Goal: Use online tool/utility: Utilize a website feature to perform a specific function

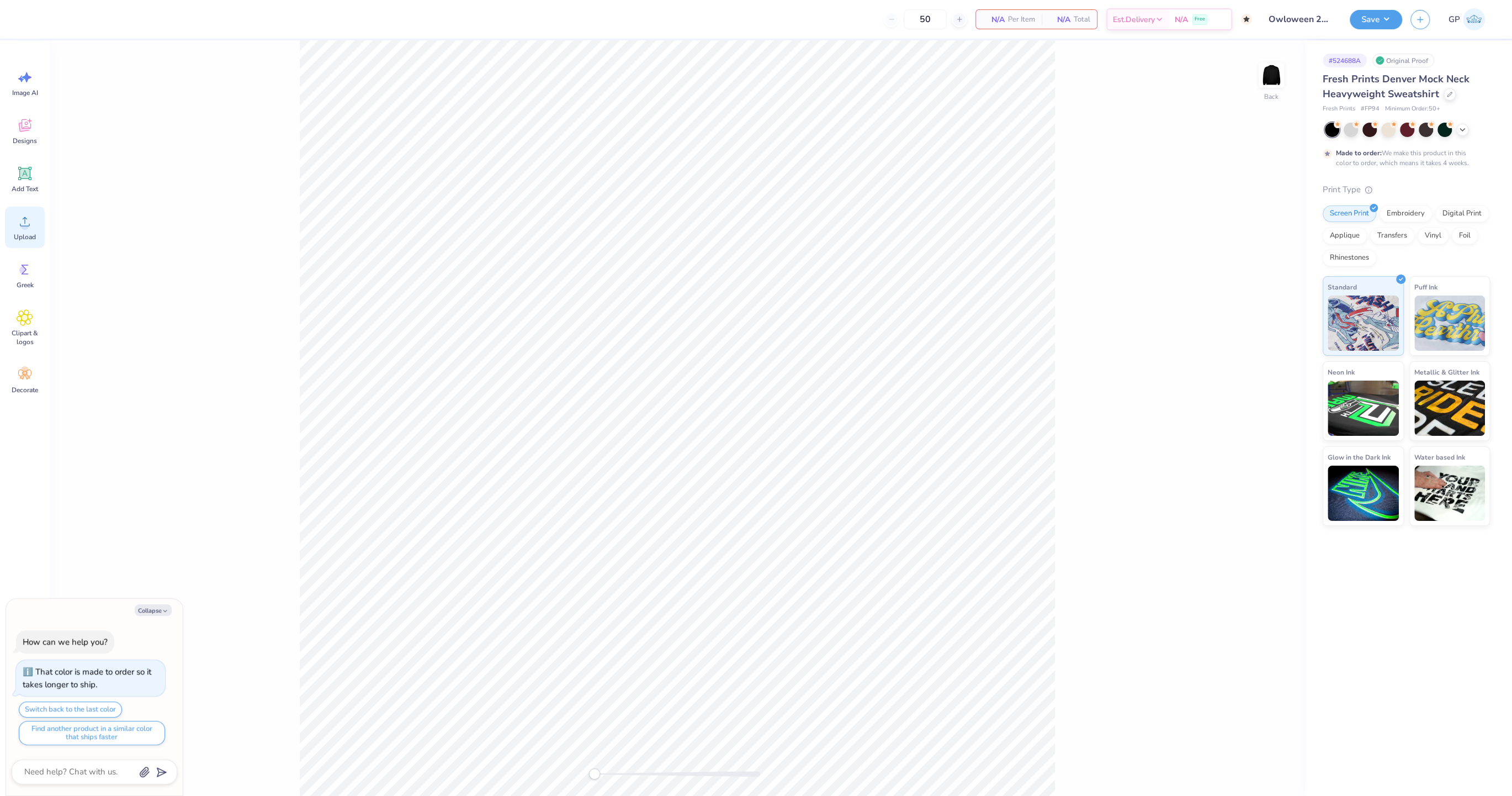
click at [29, 222] on icon at bounding box center [25, 221] width 17 height 17
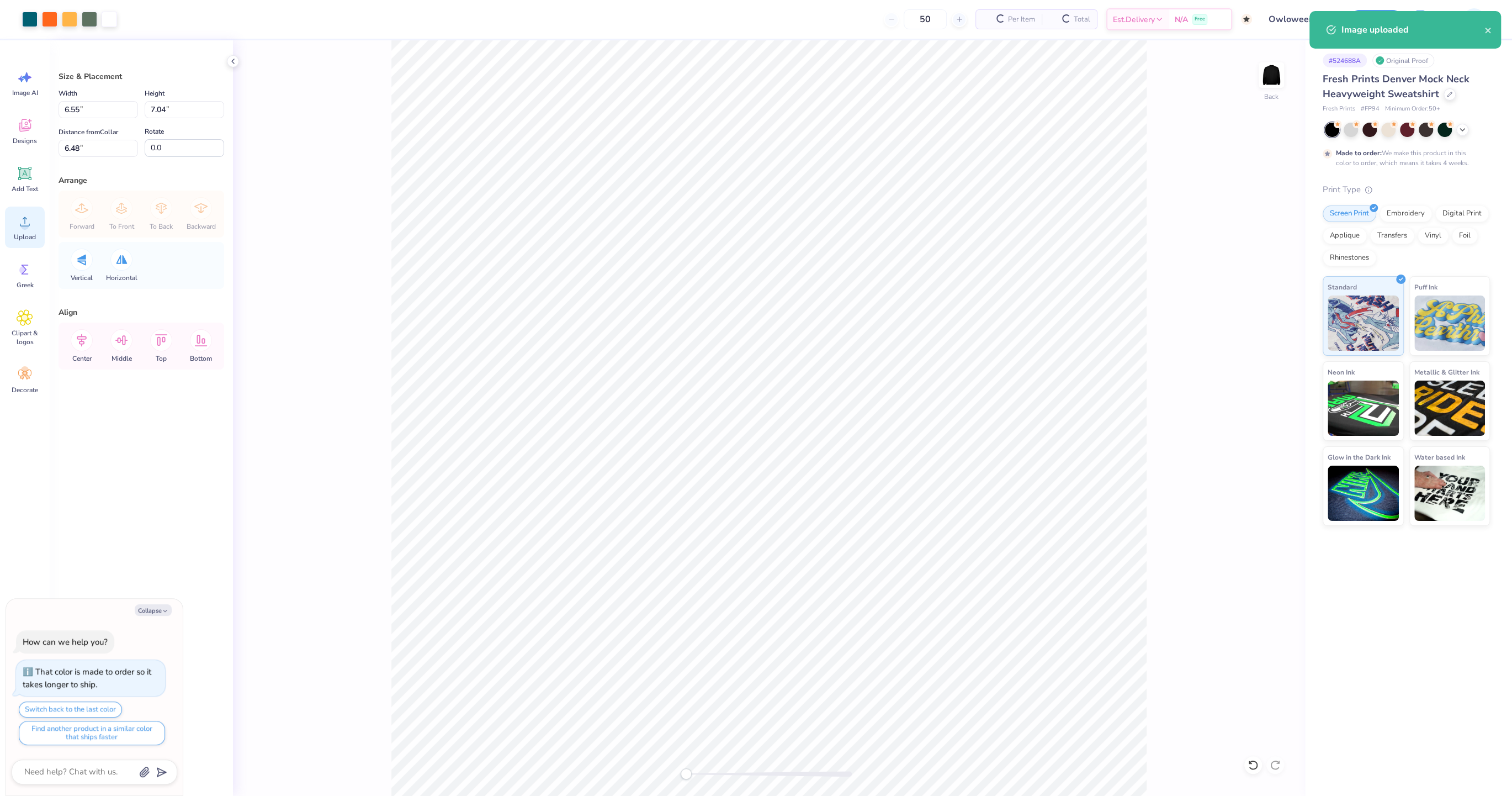
type textarea "x"
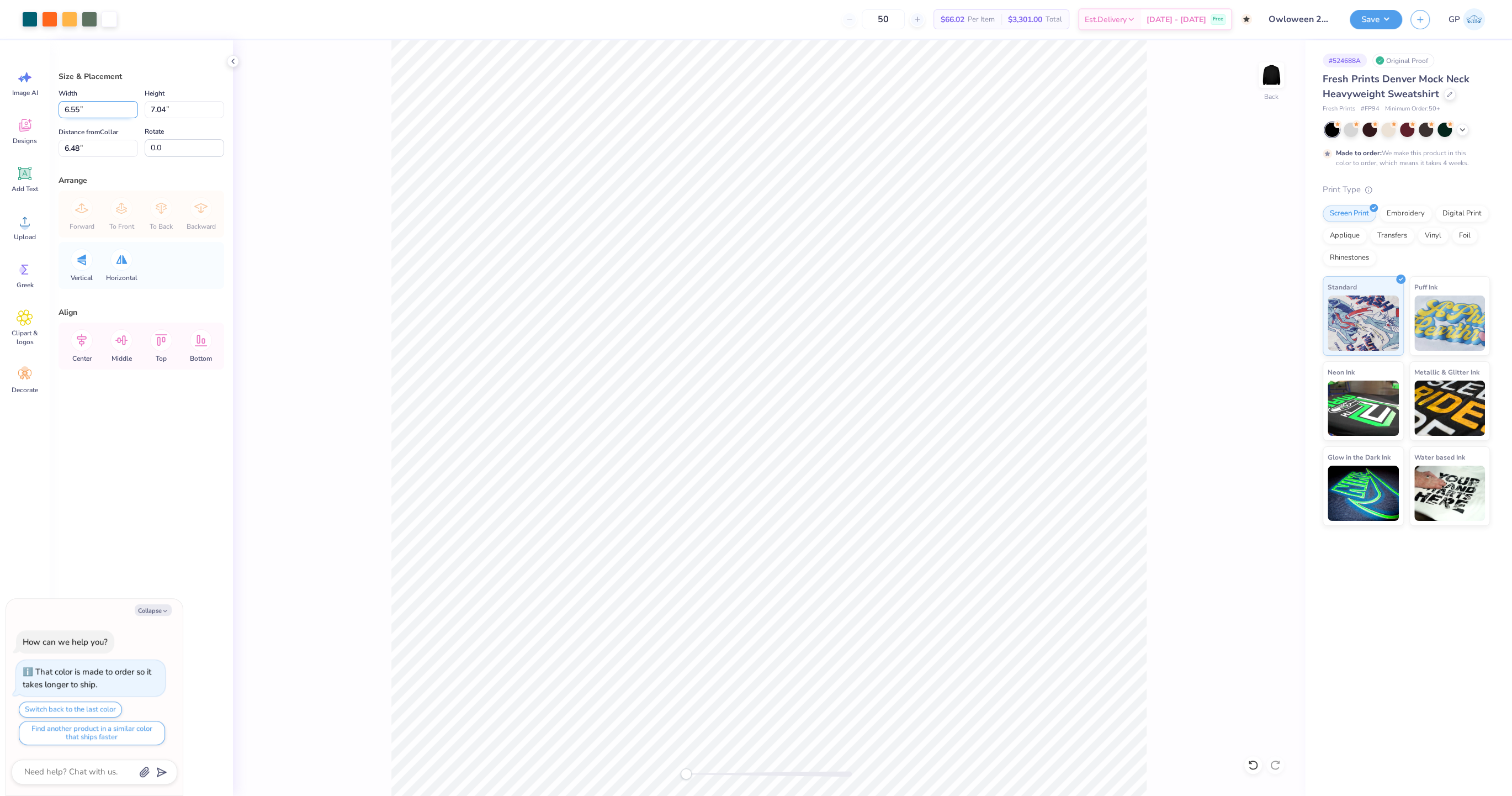
click at [64, 106] on input "6.55" at bounding box center [98, 110] width 79 height 17
type input "12.5"
type textarea "x"
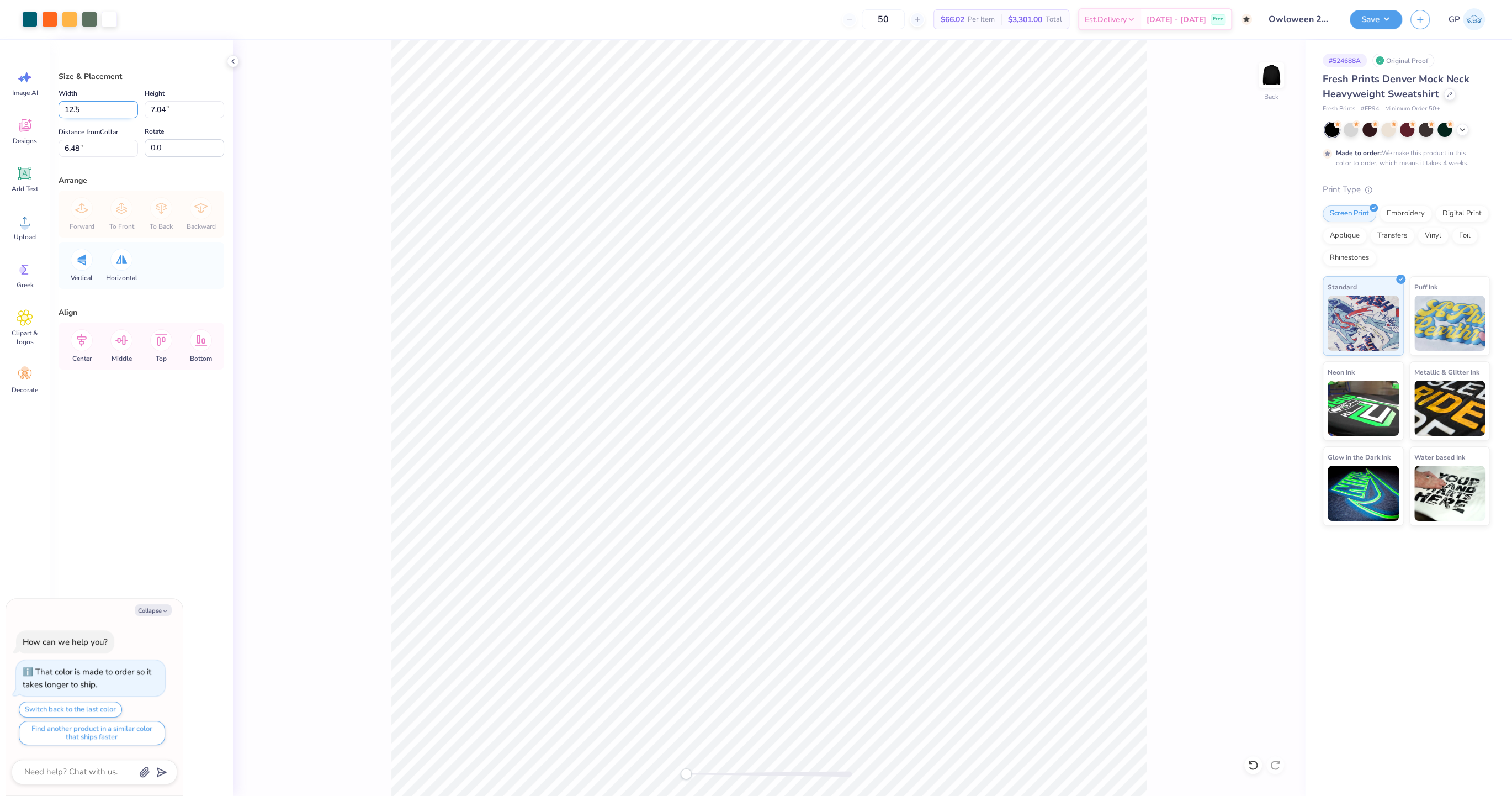
type input "12.50"
type input "13.42"
type input "3.29"
type textarea "x"
click at [92, 152] on input "3.29" at bounding box center [98, 148] width 79 height 17
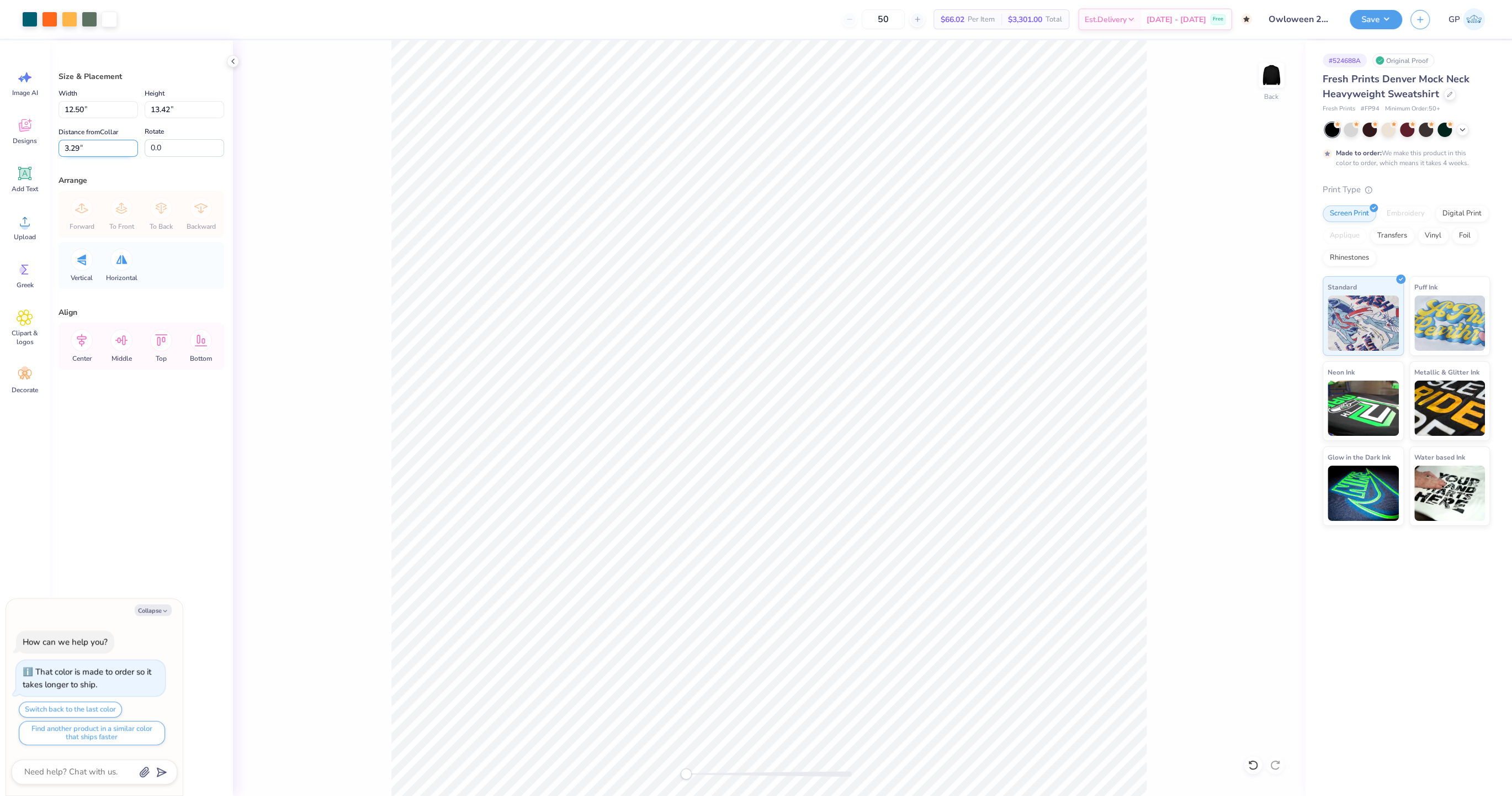
click at [92, 152] on input "3.29" at bounding box center [98, 148] width 79 height 17
type input "3"
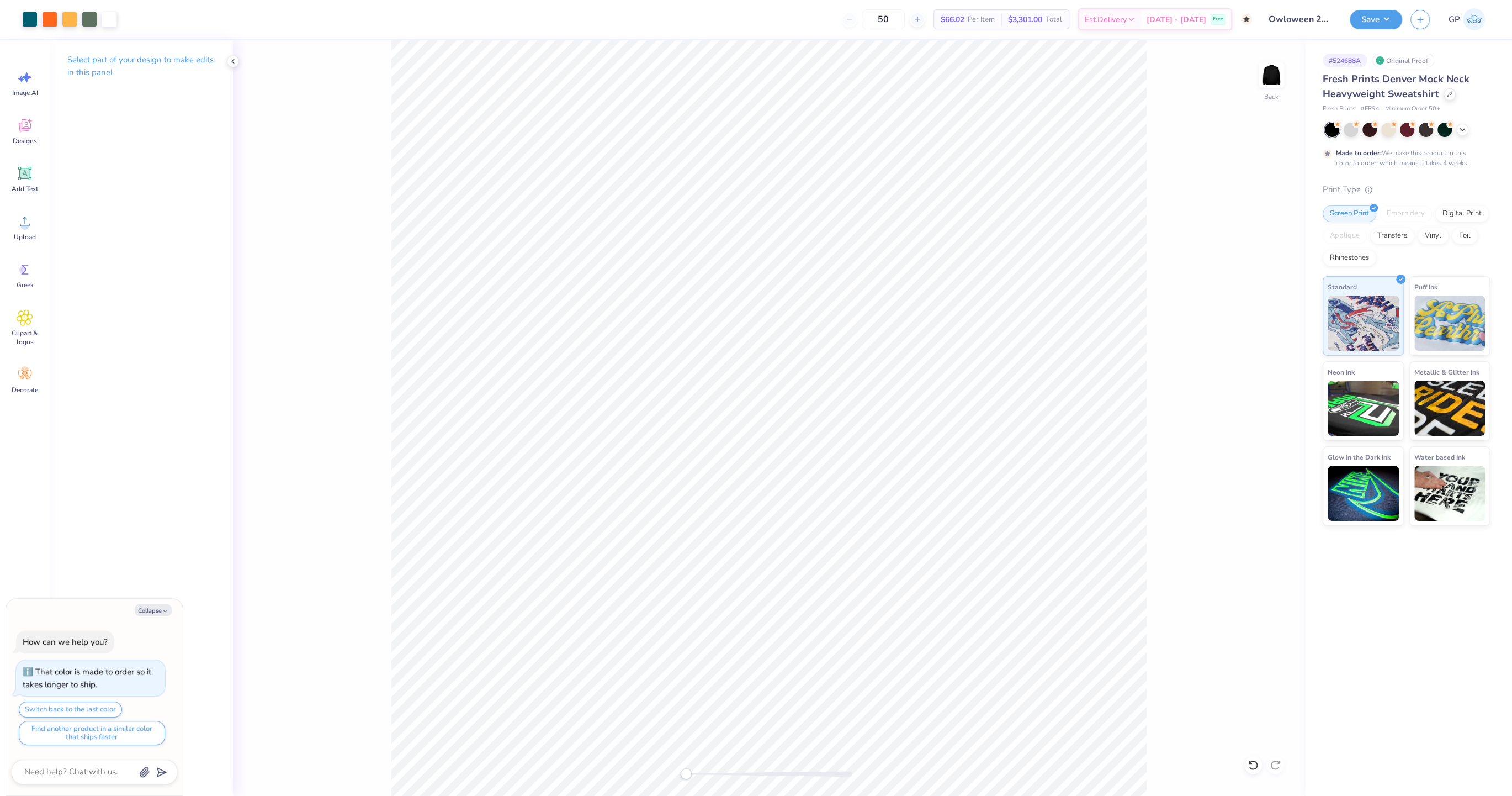
type textarea "x"
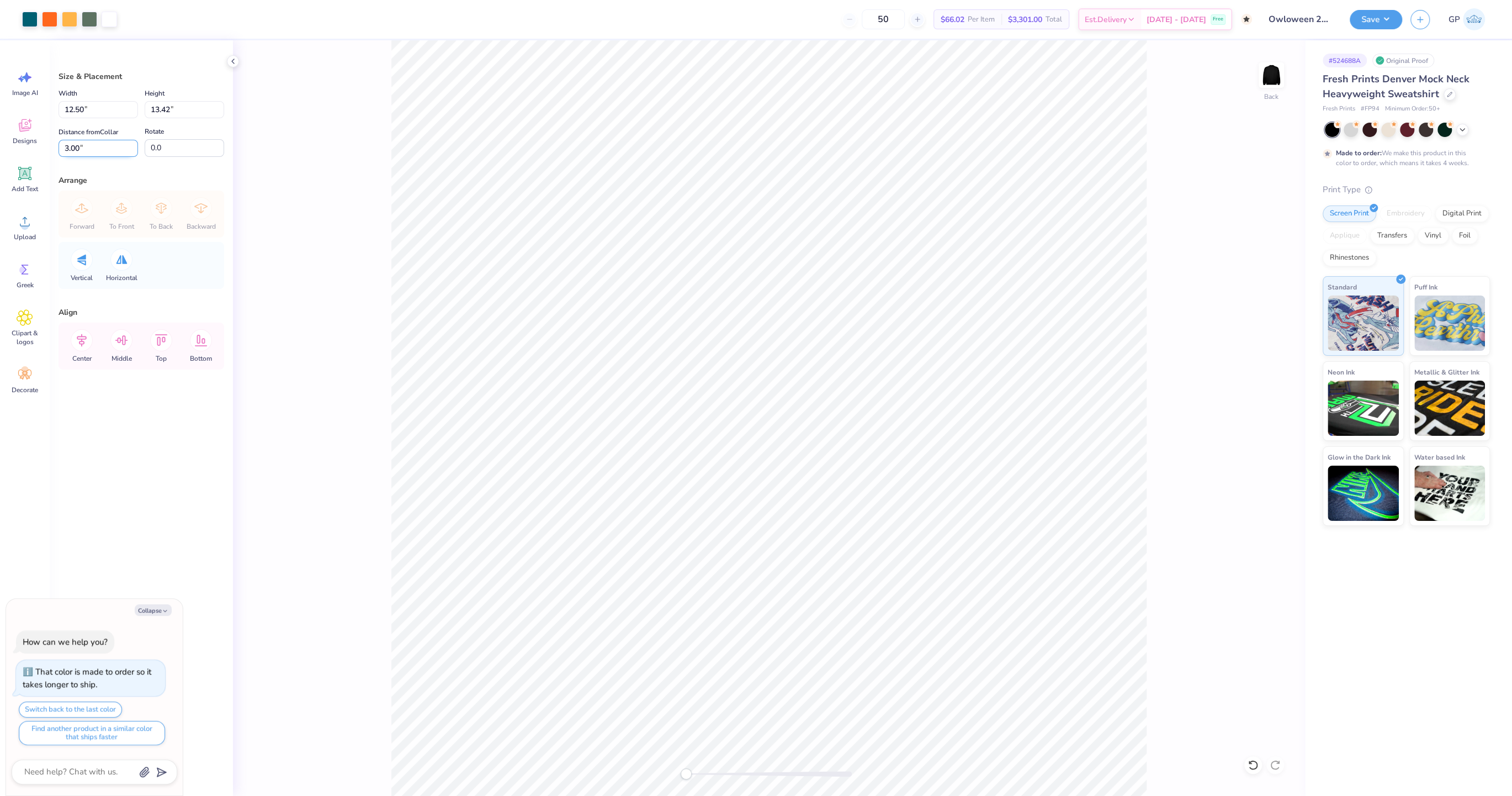
click at [83, 143] on input "3.00" at bounding box center [98, 148] width 79 height 17
type input "2"
click at [1366, 22] on button "Save" at bounding box center [1375, 18] width 52 height 19
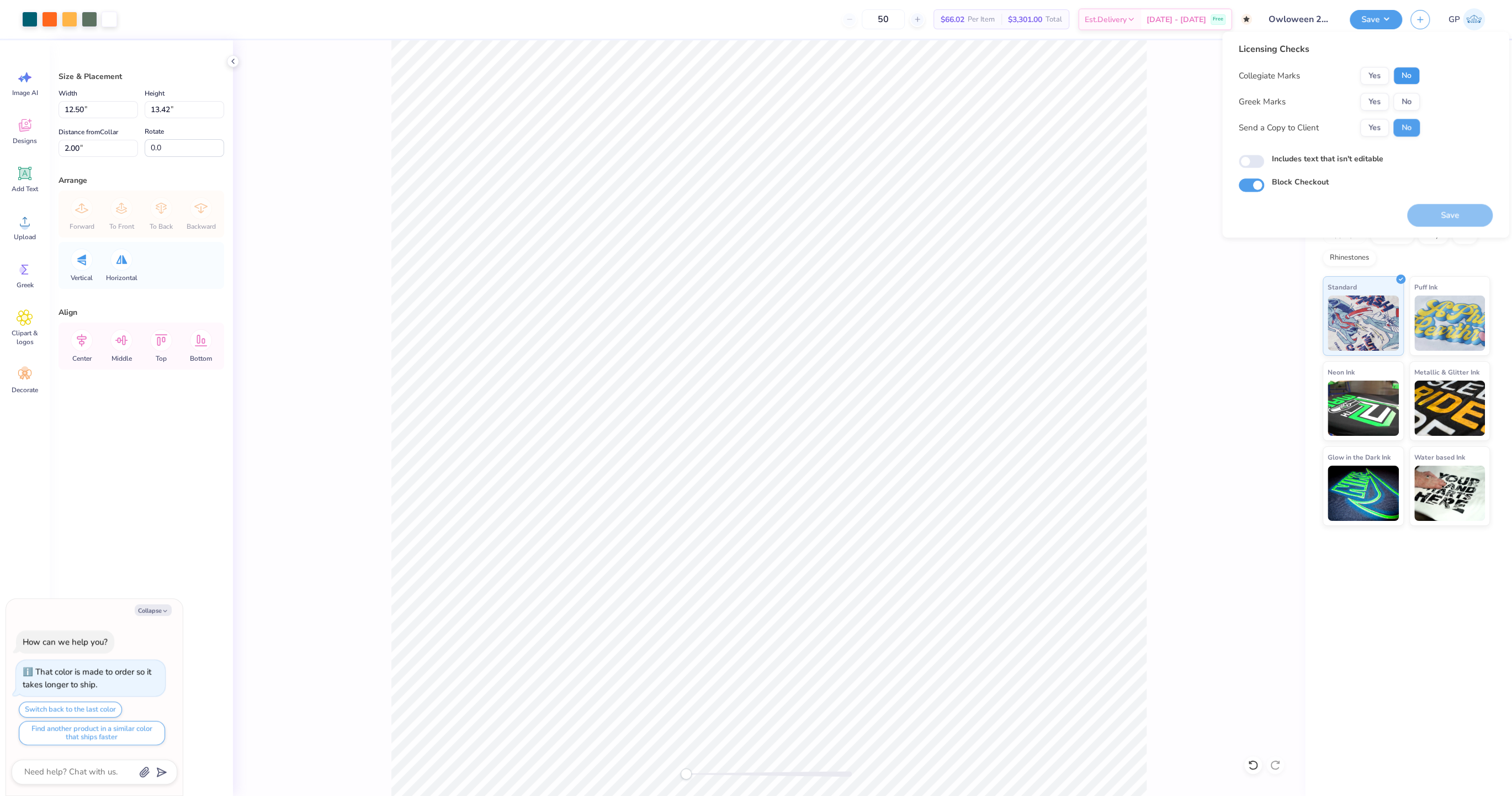
click at [1400, 75] on button "No" at bounding box center [1406, 75] width 26 height 17
click at [1373, 101] on button "Yes" at bounding box center [1374, 101] width 29 height 17
type textarea "x"
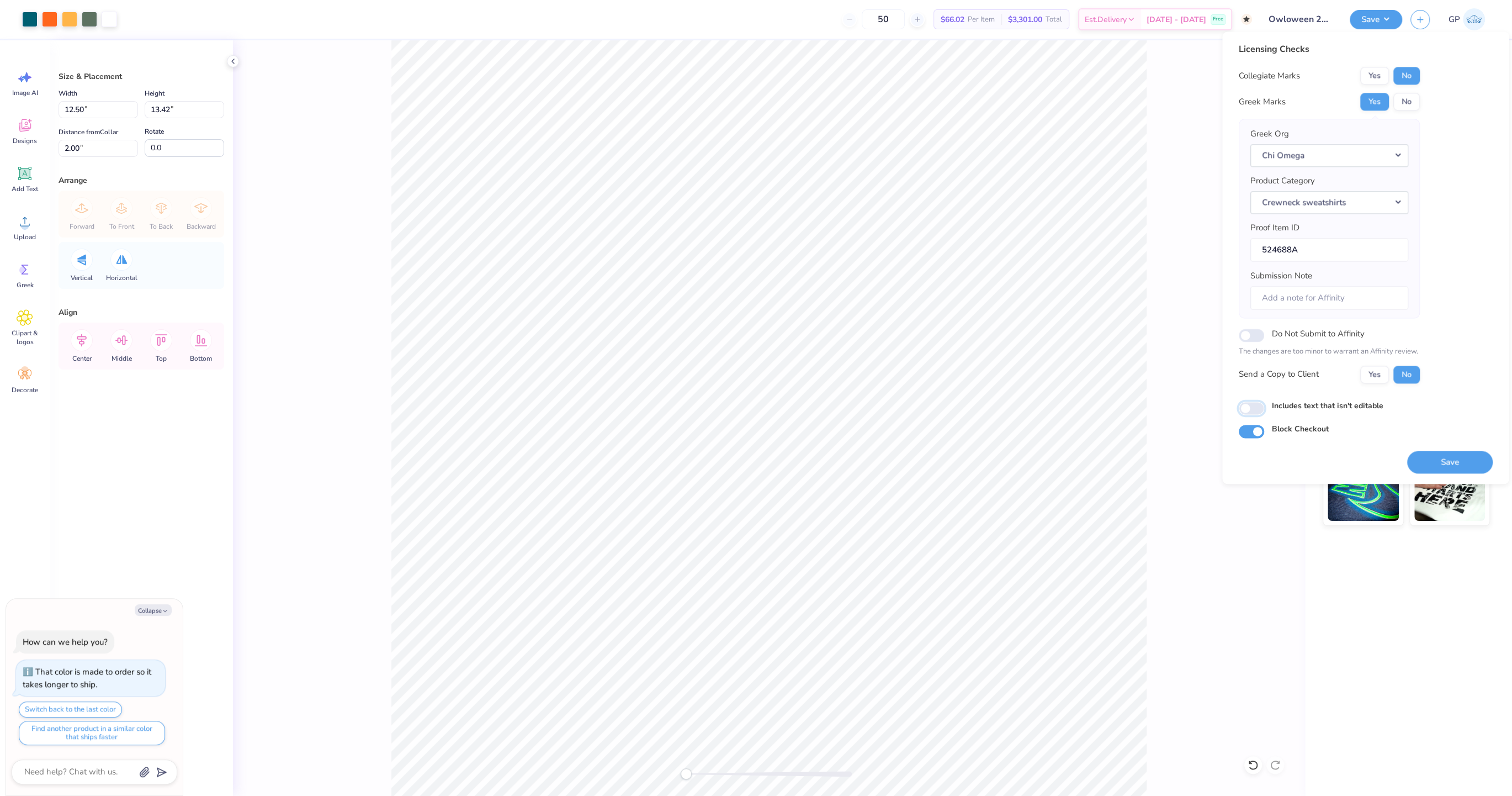
click at [1256, 406] on input "Includes text that isn't editable" at bounding box center [1251, 408] width 25 height 14
checkbox input "true"
click at [1475, 457] on button "Save" at bounding box center [1449, 462] width 86 height 23
type textarea "x"
